Goal: Task Accomplishment & Management: Use online tool/utility

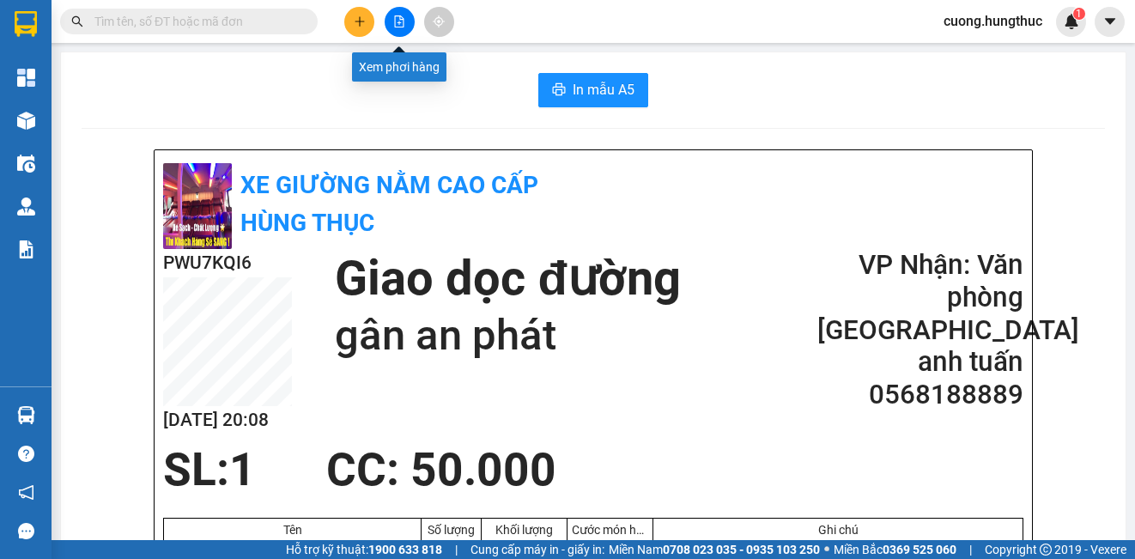
click at [398, 26] on icon "file-add" at bounding box center [399, 21] width 12 height 12
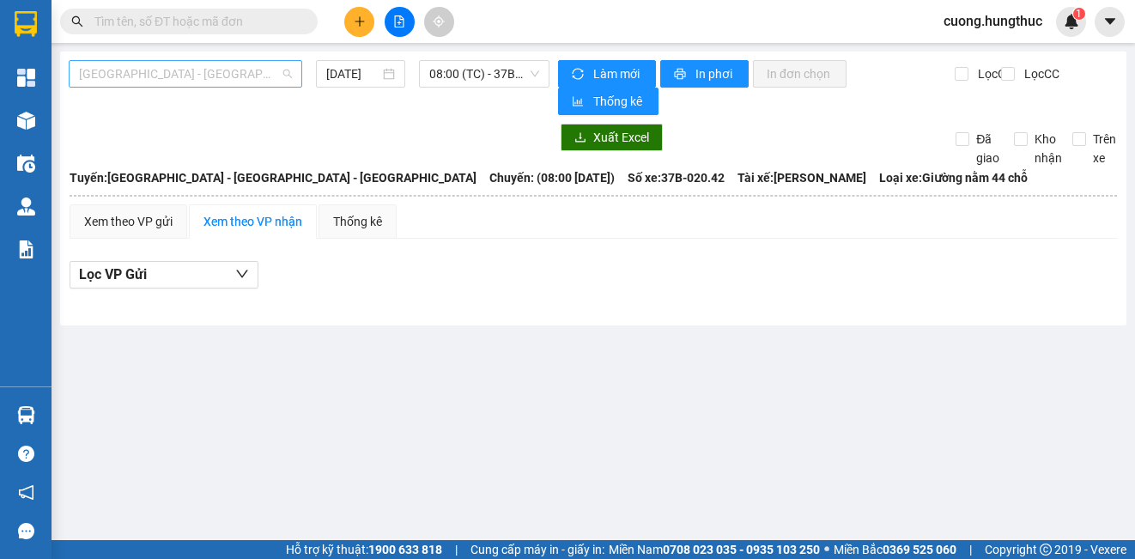
click at [247, 63] on span "[GEOGRAPHIC_DATA] - [GEOGRAPHIC_DATA] - [GEOGRAPHIC_DATA]" at bounding box center [185, 74] width 213 height 26
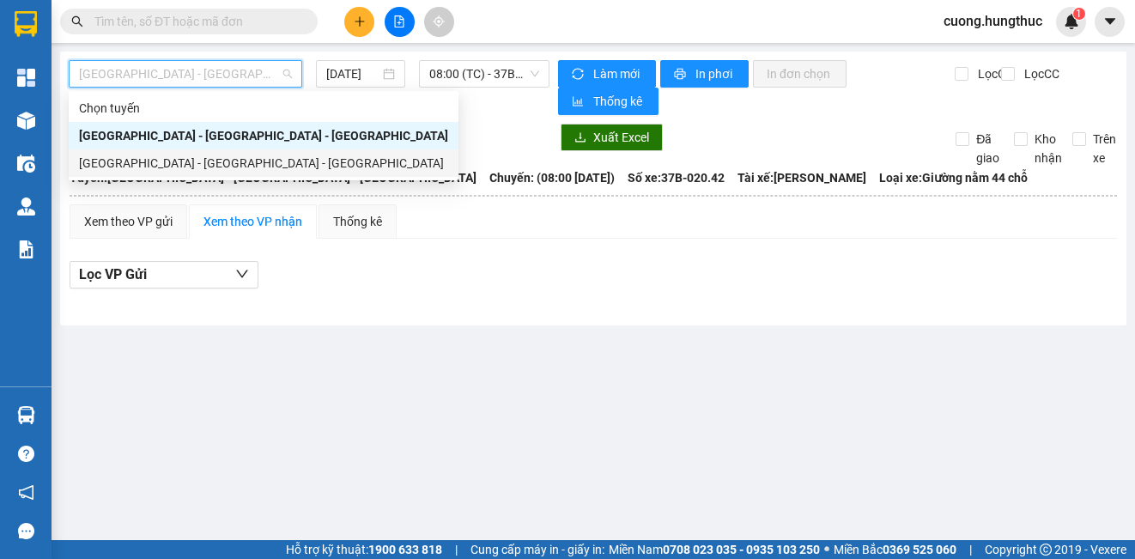
click at [249, 165] on div "[GEOGRAPHIC_DATA] - [GEOGRAPHIC_DATA] - [GEOGRAPHIC_DATA]" at bounding box center [263, 163] width 369 height 19
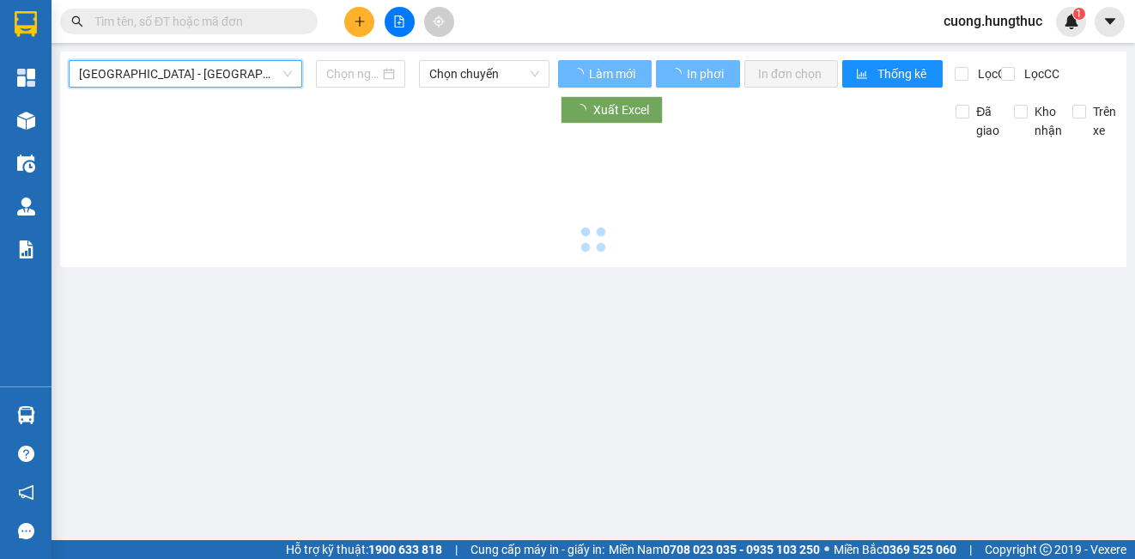
type input "[DATE]"
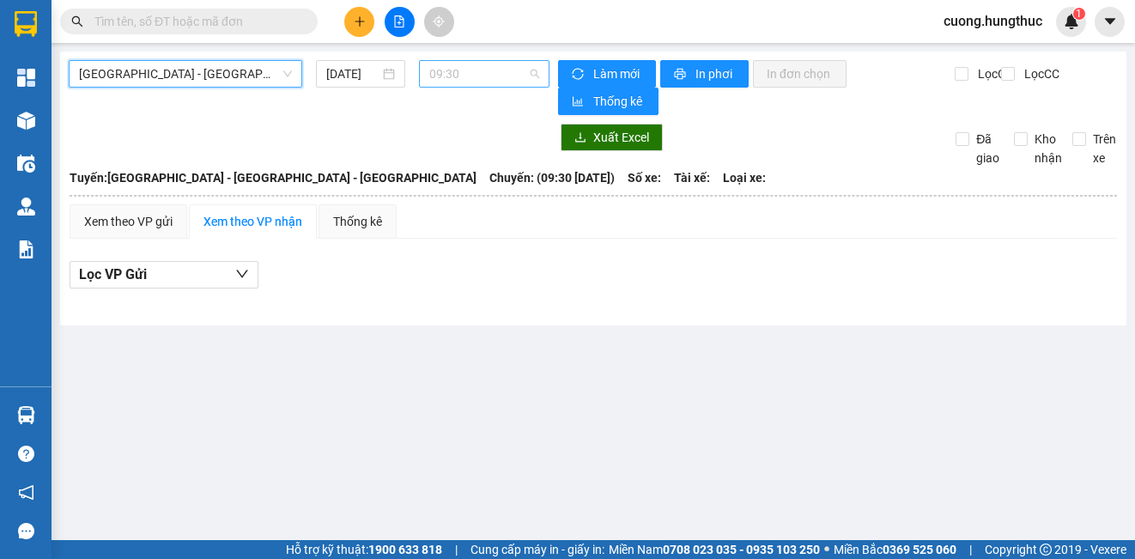
click at [456, 80] on span "09:30" at bounding box center [484, 74] width 110 height 26
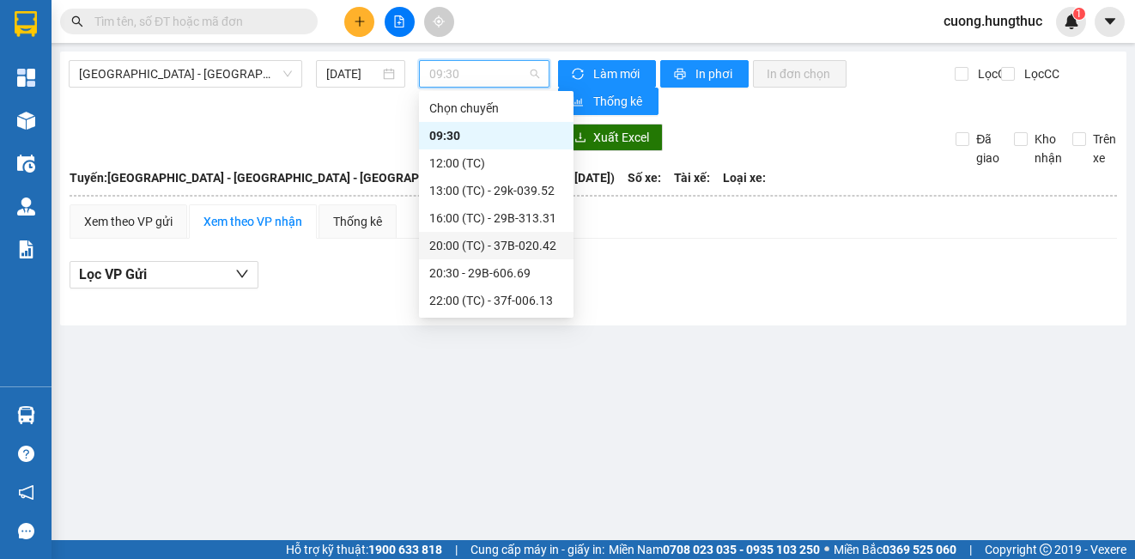
click at [539, 249] on div "20:00 (TC) - 37B-020.42" at bounding box center [496, 245] width 134 height 19
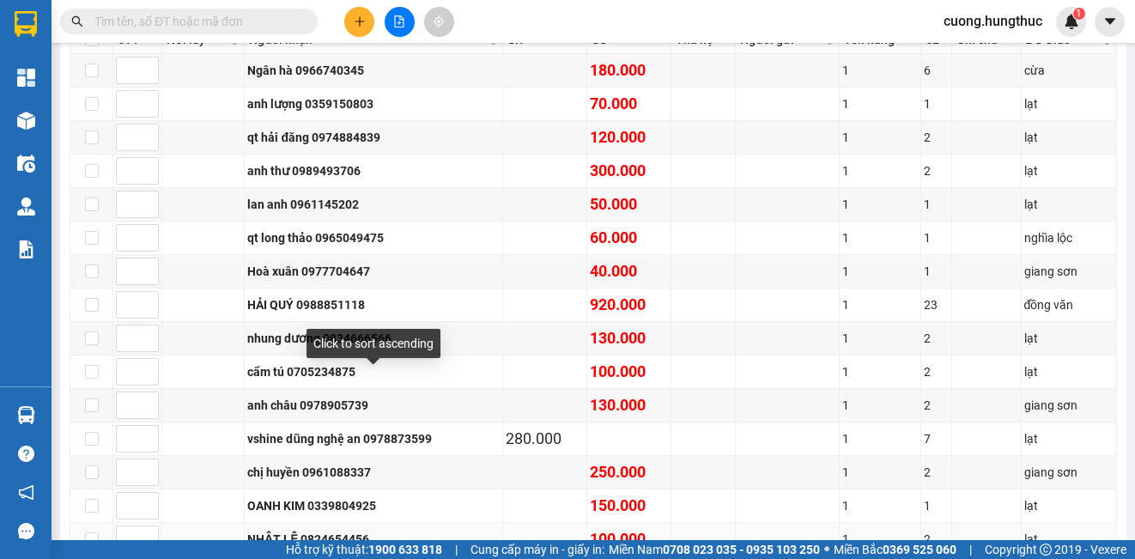
scroll to position [518, 0]
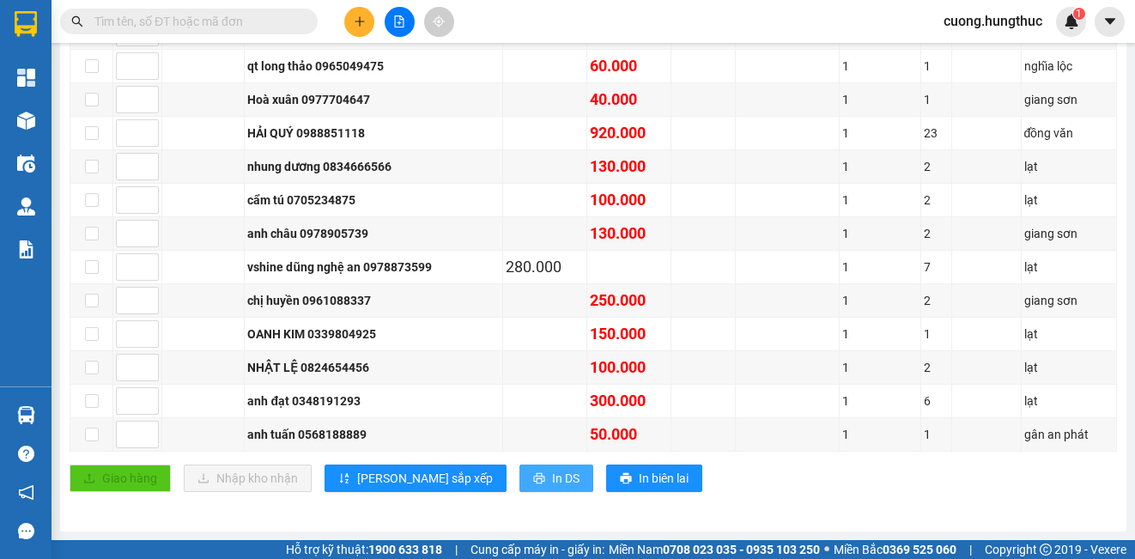
click at [519, 478] on button "In DS" at bounding box center [556, 477] width 74 height 27
